Goal: Information Seeking & Learning: Learn about a topic

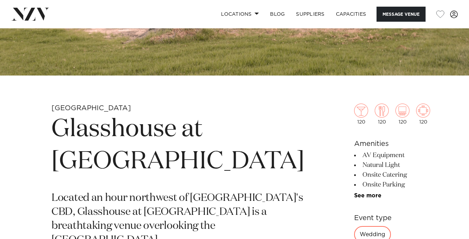
scroll to position [140, 0]
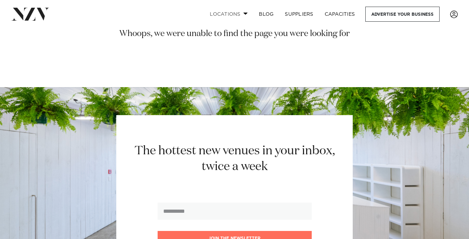
click at [244, 14] on span at bounding box center [245, 13] width 5 height 2
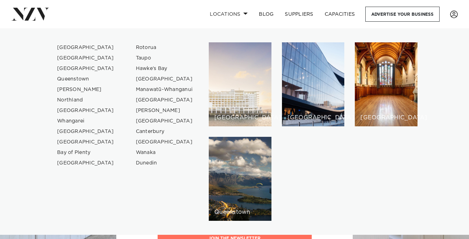
click at [236, 75] on div "[GEOGRAPHIC_DATA]" at bounding box center [240, 84] width 63 height 84
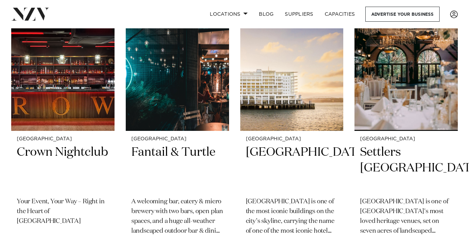
scroll to position [322, 0]
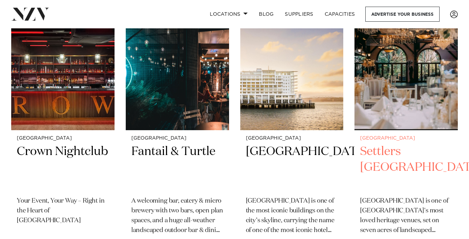
click at [402, 144] on h2 "Settlers Country Manor" at bounding box center [406, 167] width 92 height 47
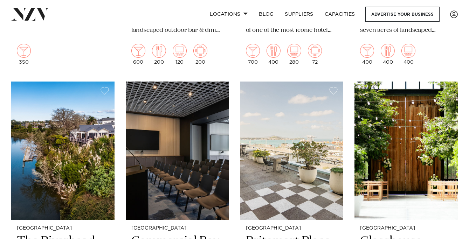
scroll to position [565, 0]
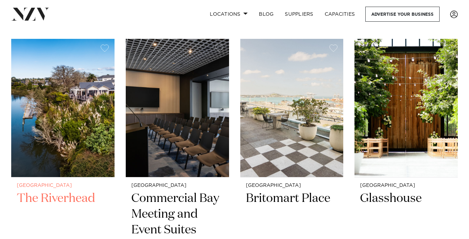
click at [50, 107] on img at bounding box center [62, 108] width 103 height 138
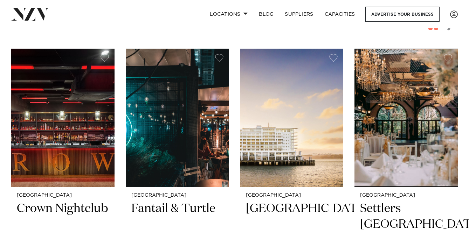
scroll to position [261, 0]
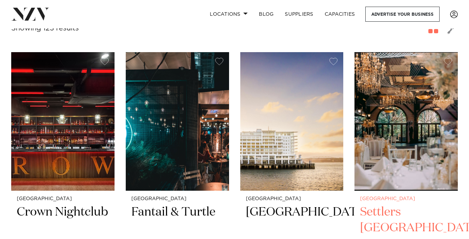
click at [427, 137] on img at bounding box center [405, 121] width 103 height 138
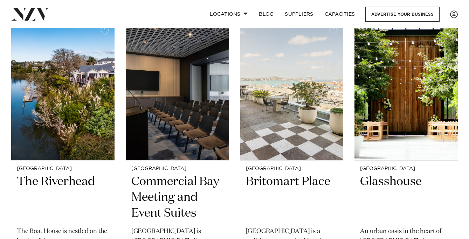
scroll to position [583, 0]
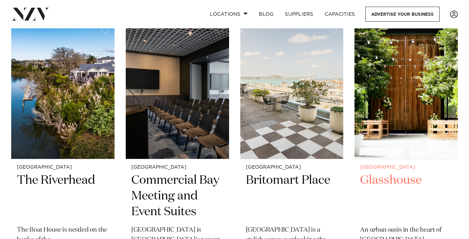
click at [414, 102] on img at bounding box center [405, 90] width 103 height 138
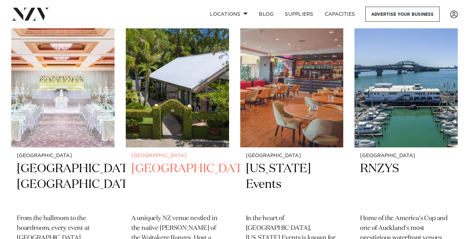
scroll to position [1183, 0]
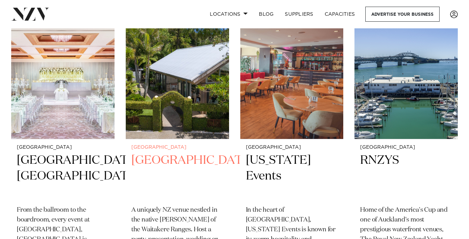
click at [175, 82] on img at bounding box center [177, 70] width 103 height 138
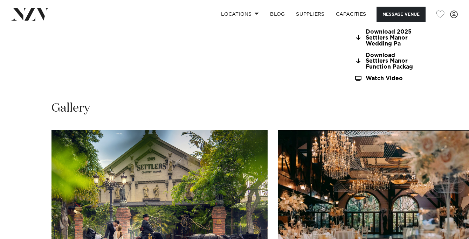
scroll to position [671, 0]
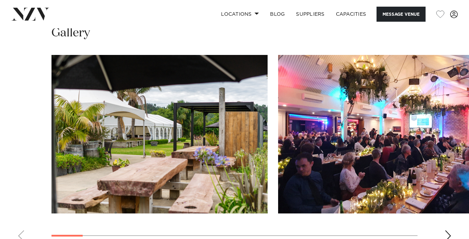
scroll to position [697, 0]
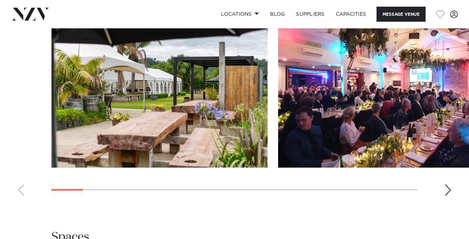
click at [448, 189] on div "Next slide" at bounding box center [447, 189] width 7 height 11
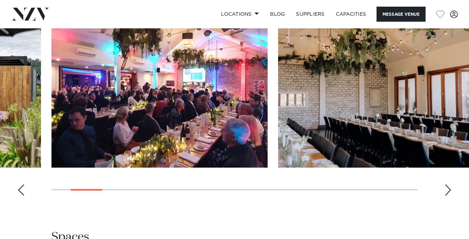
click at [448, 189] on div "Next slide" at bounding box center [447, 189] width 7 height 11
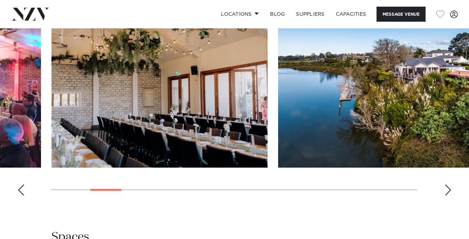
click at [448, 189] on div "Next slide" at bounding box center [447, 189] width 7 height 11
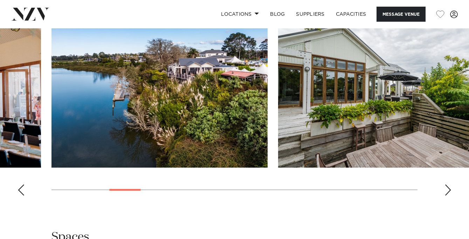
click at [448, 189] on div "Next slide" at bounding box center [447, 189] width 7 height 11
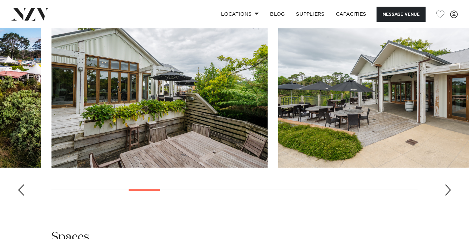
click at [448, 189] on div "Next slide" at bounding box center [447, 189] width 7 height 11
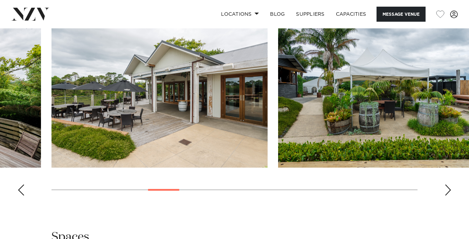
click at [448, 189] on div "Next slide" at bounding box center [447, 189] width 7 height 11
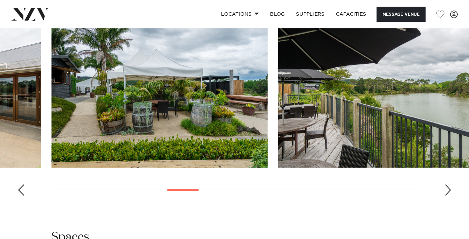
click at [448, 189] on div "Next slide" at bounding box center [447, 189] width 7 height 11
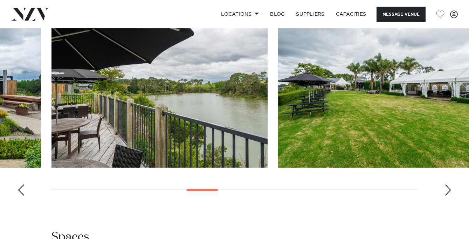
click at [448, 189] on div "Next slide" at bounding box center [447, 189] width 7 height 11
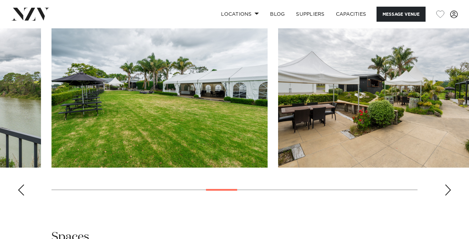
click at [448, 189] on div "Next slide" at bounding box center [447, 189] width 7 height 11
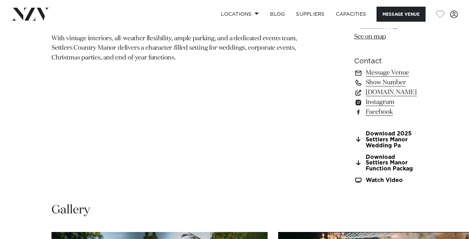
scroll to position [667, 0]
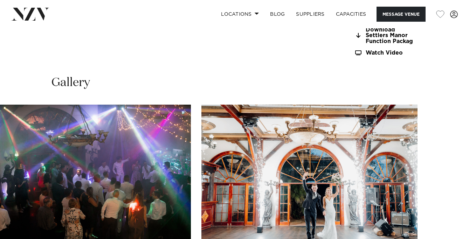
click at [447, 224] on swiper-container at bounding box center [234, 201] width 469 height 192
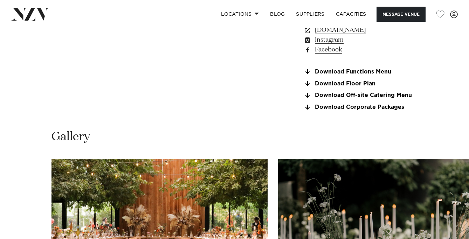
scroll to position [685, 0]
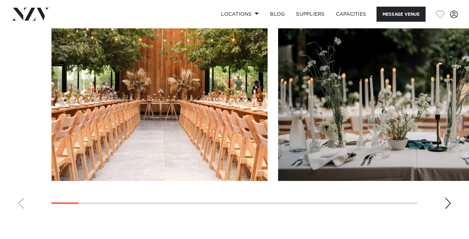
click at [448, 205] on div "Next slide" at bounding box center [447, 203] width 7 height 11
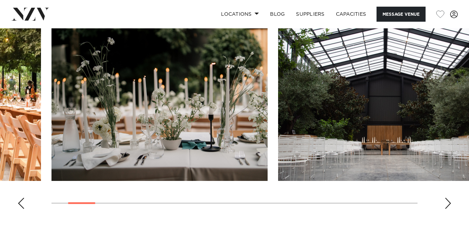
click at [448, 205] on div "Next slide" at bounding box center [447, 203] width 7 height 11
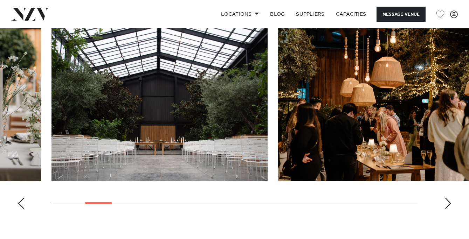
click at [448, 205] on div "Next slide" at bounding box center [447, 203] width 7 height 11
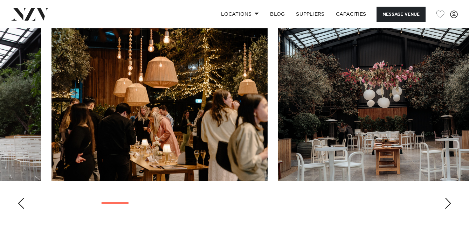
click at [448, 205] on div "Next slide" at bounding box center [447, 203] width 7 height 11
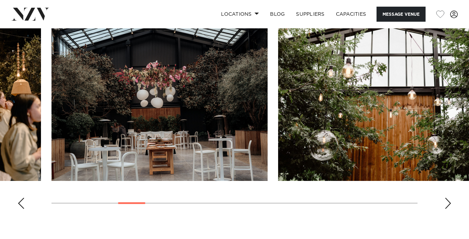
click at [448, 205] on div "Next slide" at bounding box center [447, 203] width 7 height 11
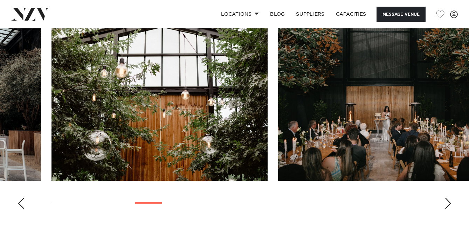
click at [448, 205] on div "Next slide" at bounding box center [447, 203] width 7 height 11
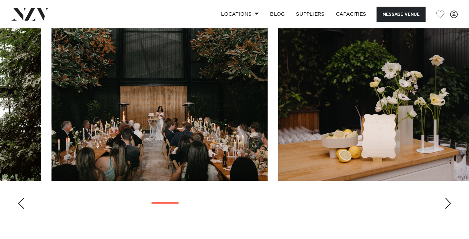
click at [448, 205] on div "Next slide" at bounding box center [447, 203] width 7 height 11
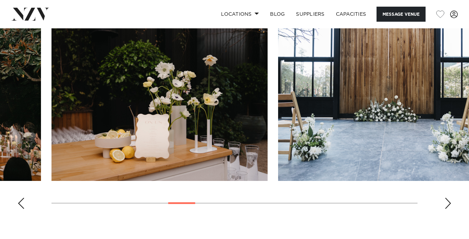
click at [448, 205] on div "Next slide" at bounding box center [447, 203] width 7 height 11
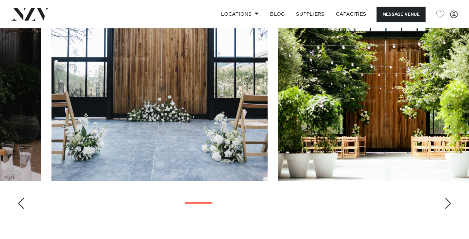
click at [448, 205] on div "Next slide" at bounding box center [447, 203] width 7 height 11
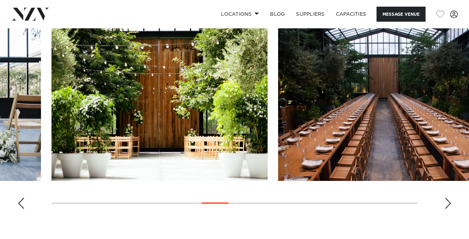
click at [448, 205] on div "Next slide" at bounding box center [447, 203] width 7 height 11
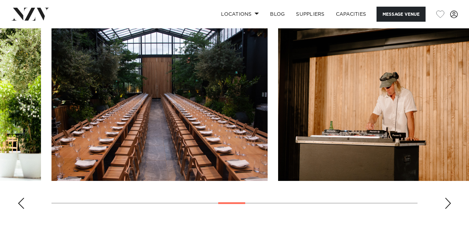
click at [448, 205] on div "Next slide" at bounding box center [447, 203] width 7 height 11
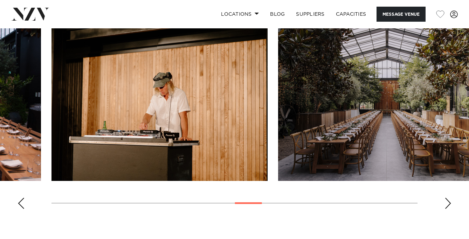
click at [448, 205] on div "Next slide" at bounding box center [447, 203] width 7 height 11
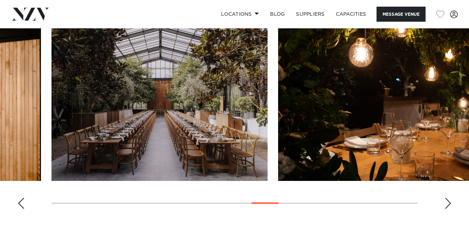
click at [448, 205] on div "Next slide" at bounding box center [447, 203] width 7 height 11
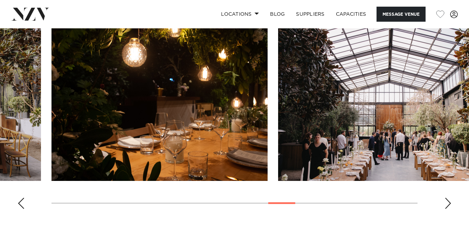
click at [448, 205] on div "Next slide" at bounding box center [447, 203] width 7 height 11
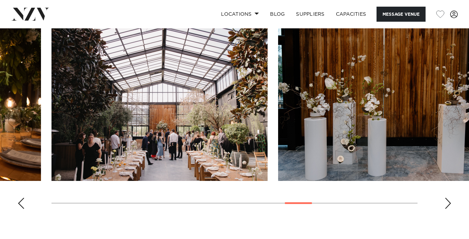
click at [448, 205] on div "Next slide" at bounding box center [447, 203] width 7 height 11
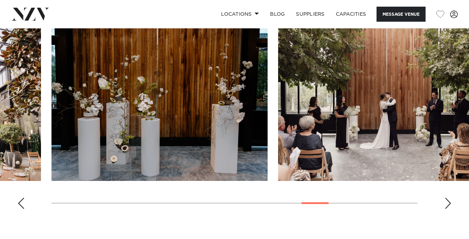
click at [448, 205] on div "Next slide" at bounding box center [447, 203] width 7 height 11
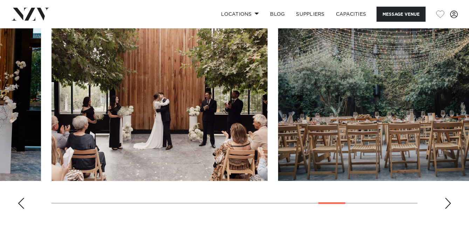
click at [448, 205] on div "Next slide" at bounding box center [447, 203] width 7 height 11
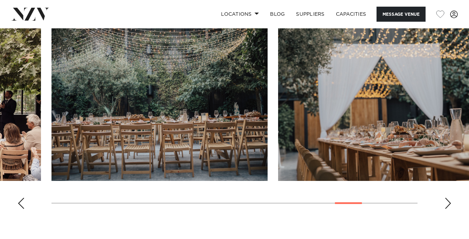
click at [448, 205] on div "Next slide" at bounding box center [447, 203] width 7 height 11
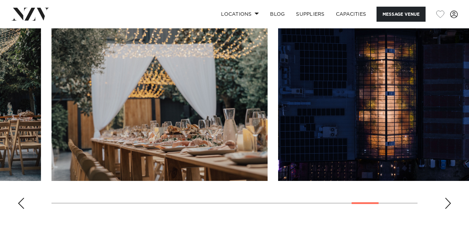
click at [448, 205] on div "Next slide" at bounding box center [447, 203] width 7 height 11
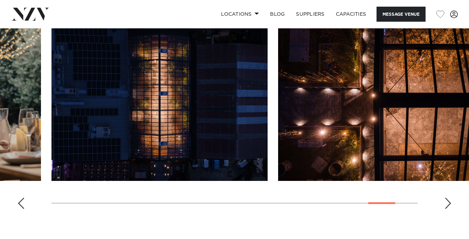
click at [448, 205] on div "Next slide" at bounding box center [447, 203] width 7 height 11
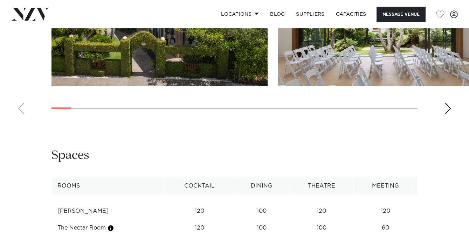
scroll to position [976, 0]
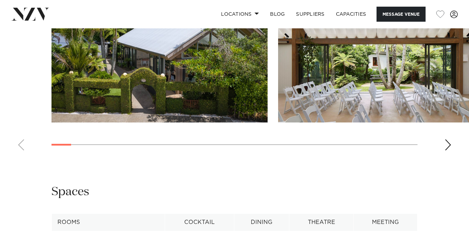
click at [446, 151] on div "Next slide" at bounding box center [447, 144] width 7 height 11
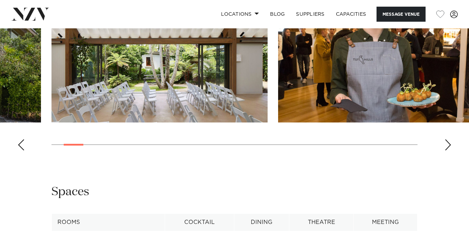
click at [446, 151] on div "Next slide" at bounding box center [447, 144] width 7 height 11
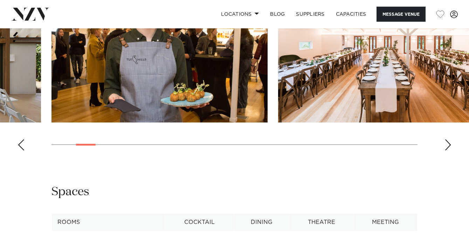
click at [446, 151] on div "Next slide" at bounding box center [447, 144] width 7 height 11
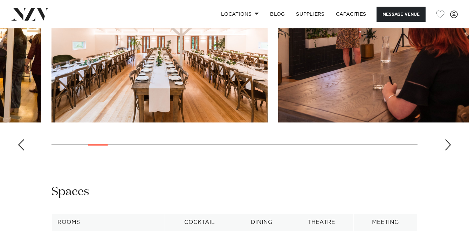
click at [446, 151] on div "Next slide" at bounding box center [447, 144] width 7 height 11
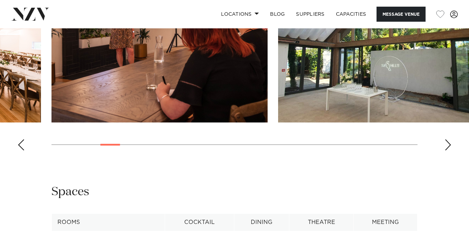
click at [446, 151] on div "Next slide" at bounding box center [447, 144] width 7 height 11
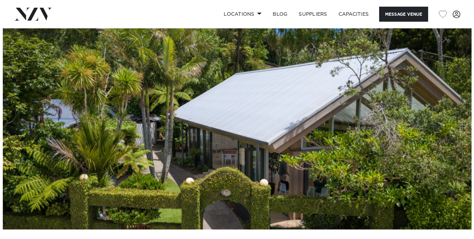
scroll to position [0, 0]
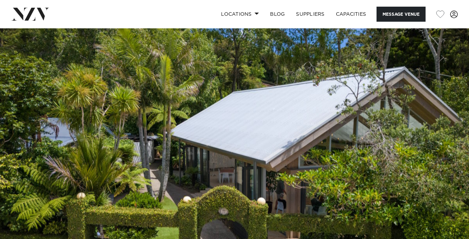
click at [164, 108] on img at bounding box center [234, 138] width 469 height 220
